Goal: Find specific page/section: Find specific page/section

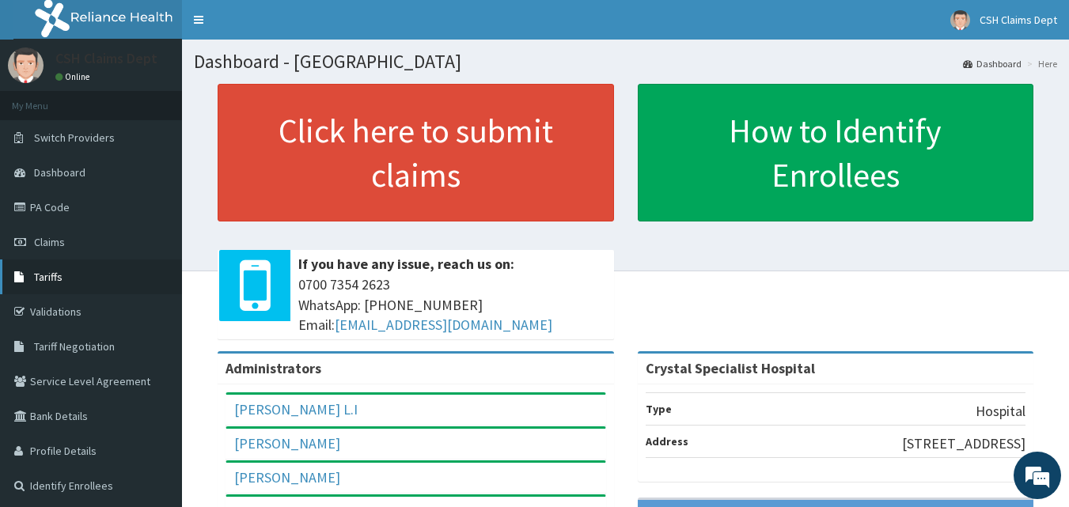
click at [76, 279] on link "Tariffs" at bounding box center [91, 276] width 182 height 35
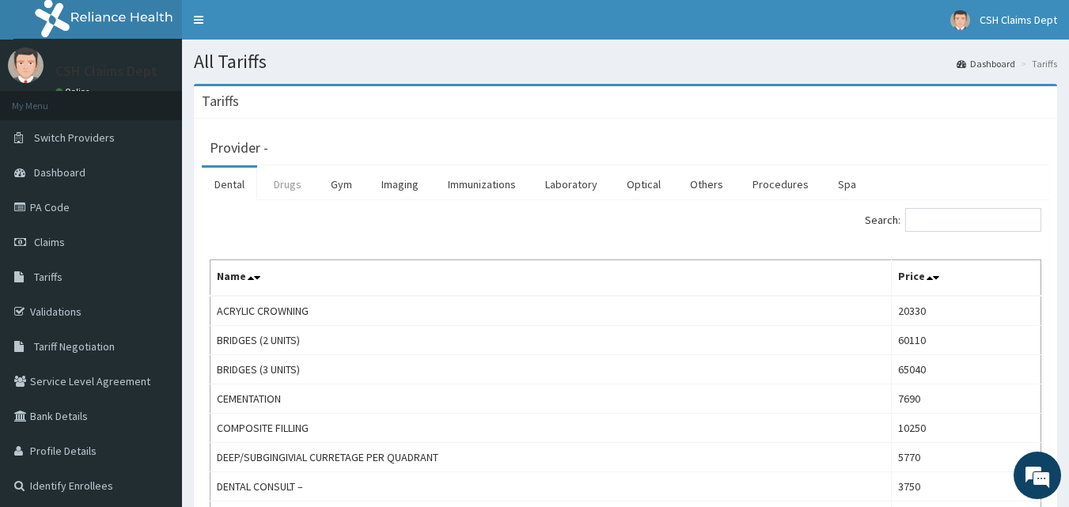
click at [286, 190] on link "Drugs" at bounding box center [287, 184] width 53 height 33
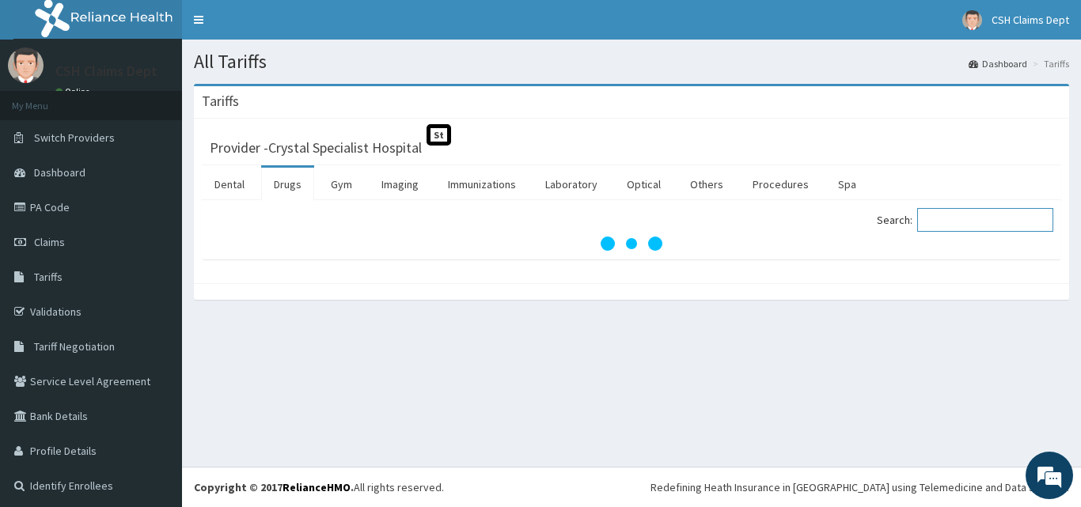
click at [922, 221] on input "Search:" at bounding box center [985, 220] width 136 height 24
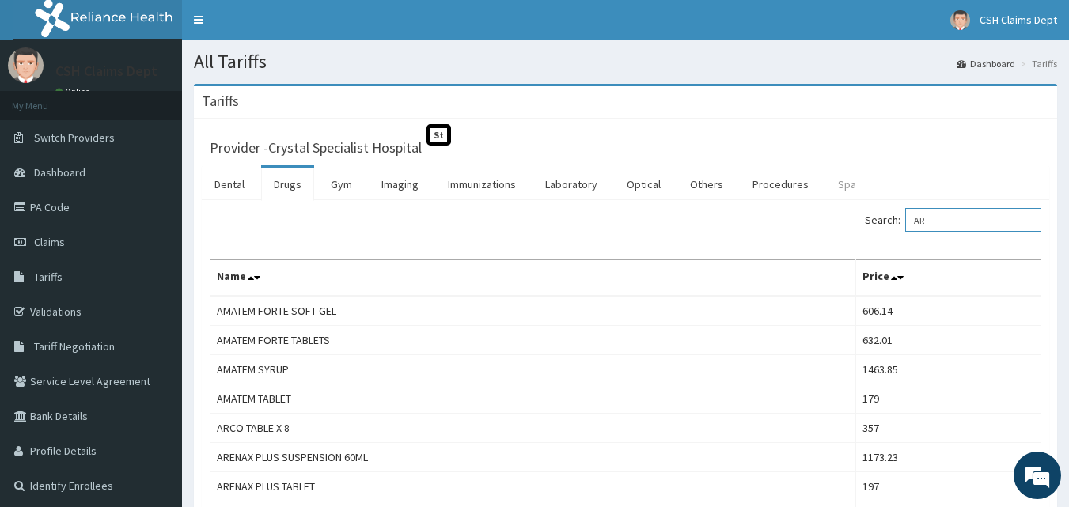
type input "A"
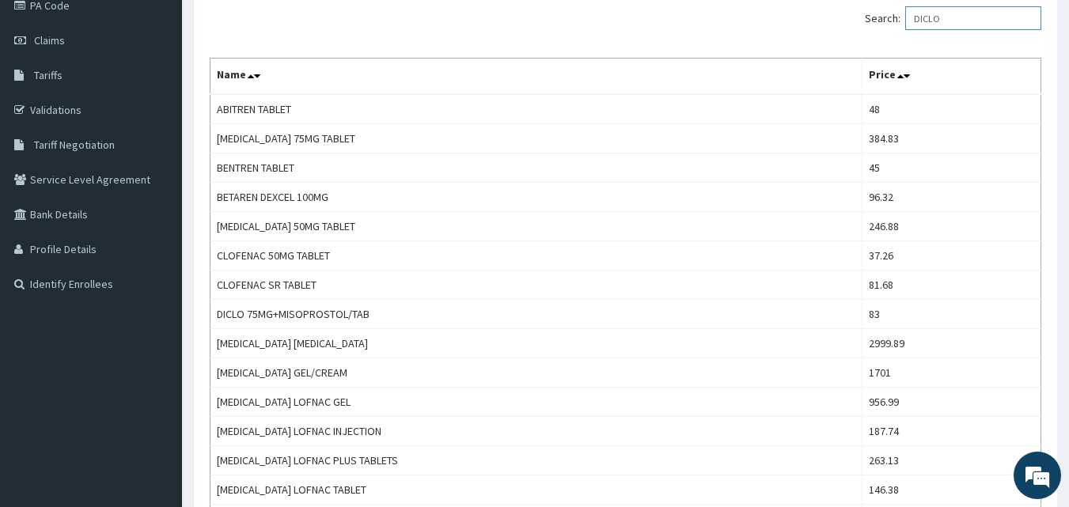
scroll to position [79, 0]
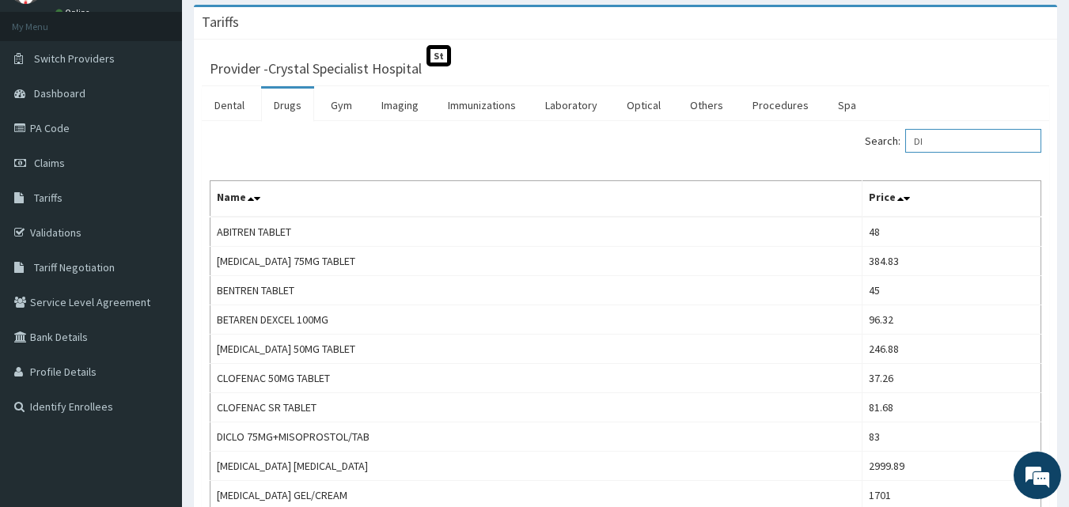
type input "D"
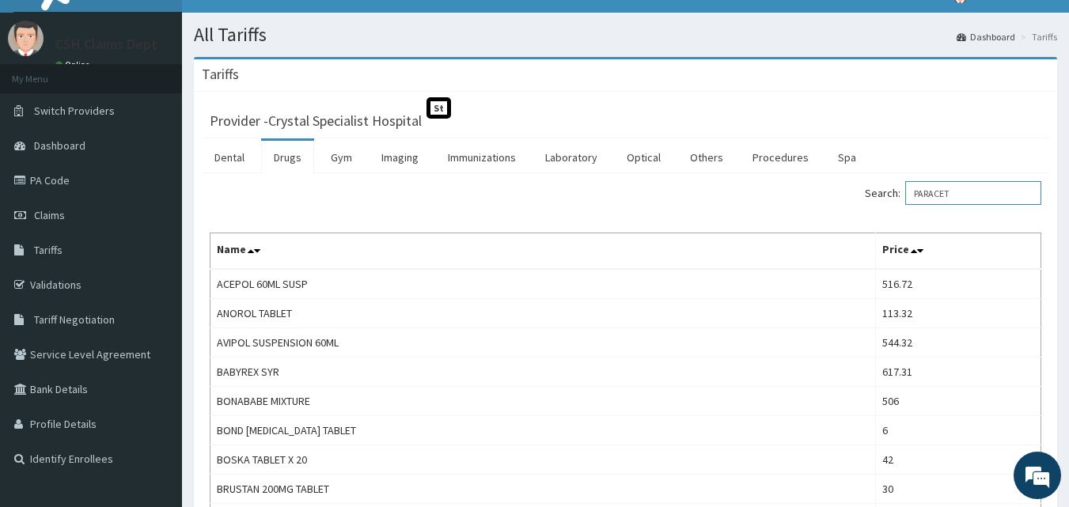
scroll to position [0, 0]
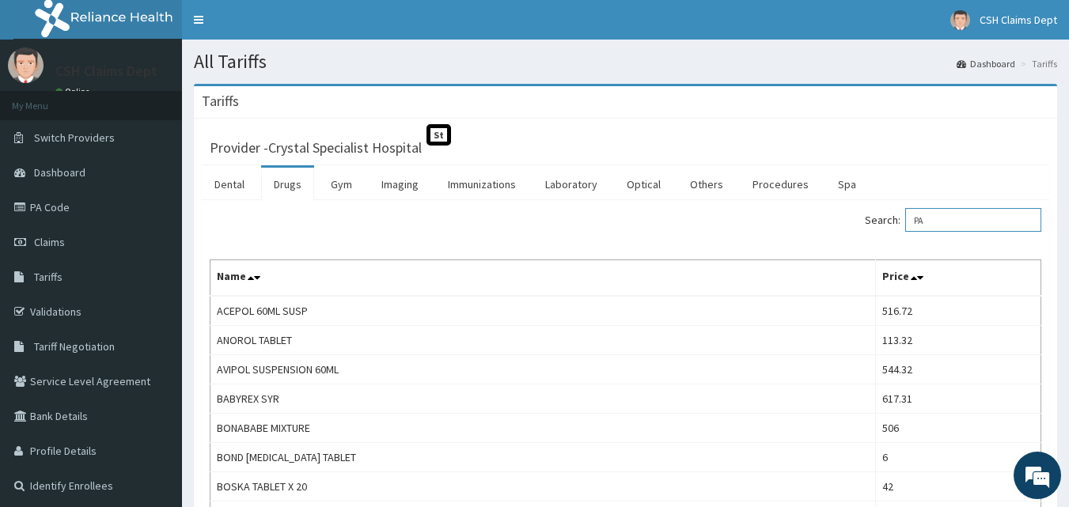
type input "P"
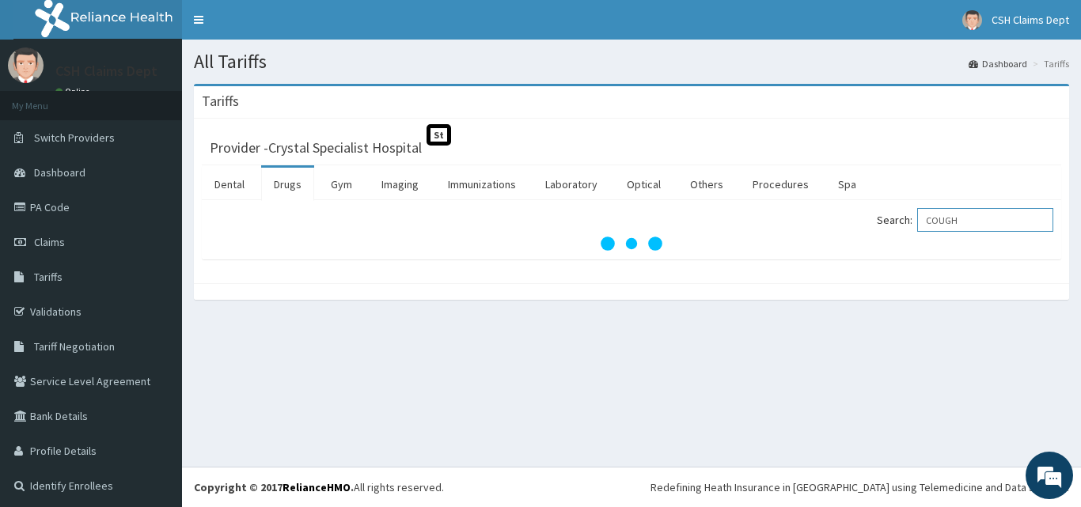
type input "COUGH"
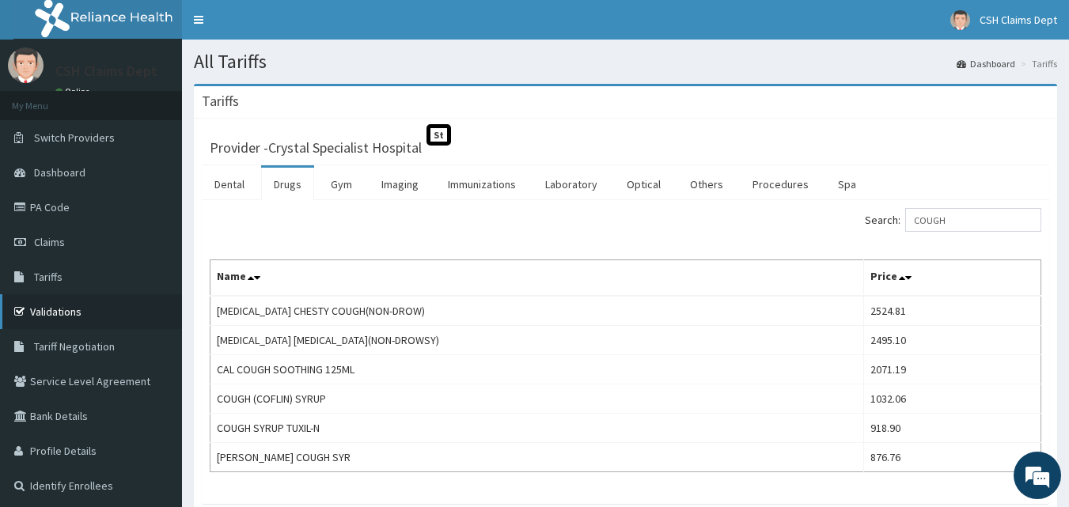
click at [57, 317] on link "Validations" at bounding box center [91, 311] width 182 height 35
